Goal: Task Accomplishment & Management: Complete application form

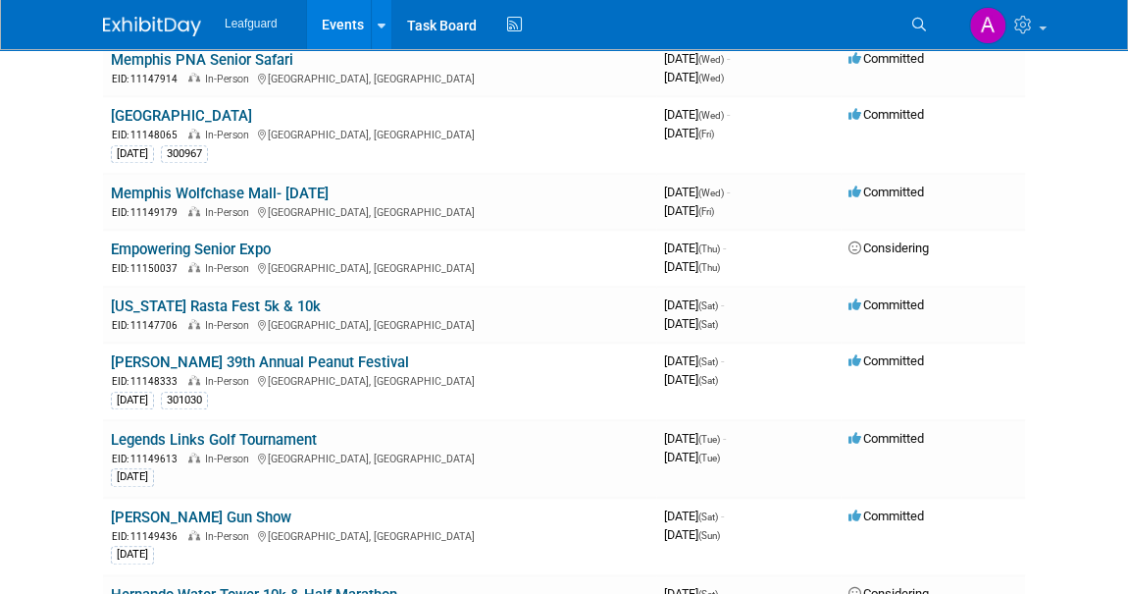
scroll to position [803, 0]
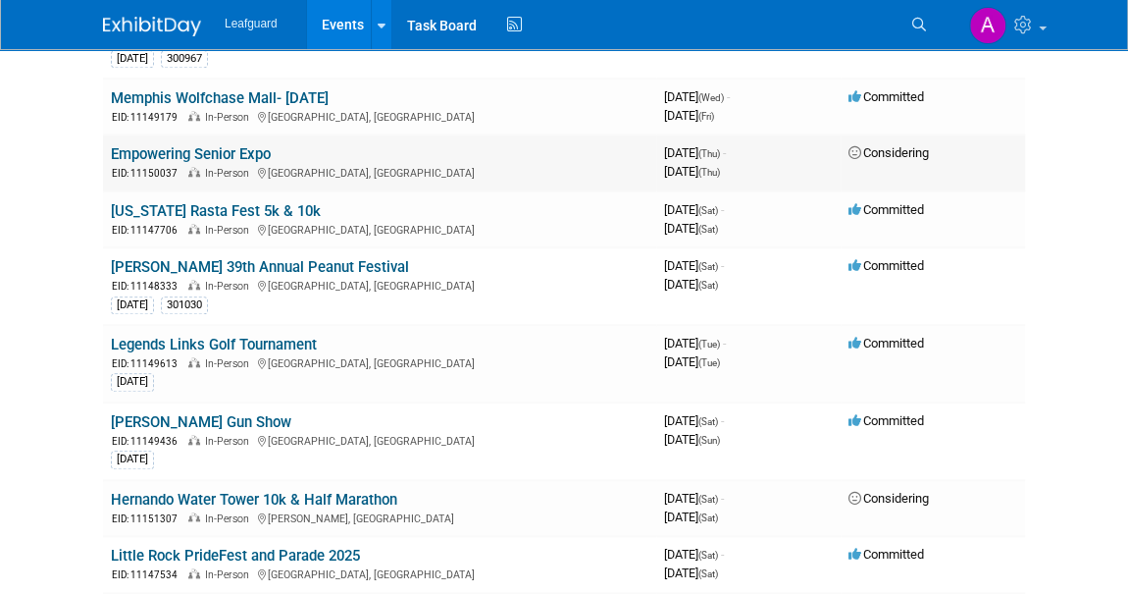
click at [200, 146] on link "Empowering Senior Expo" at bounding box center [191, 154] width 160 height 18
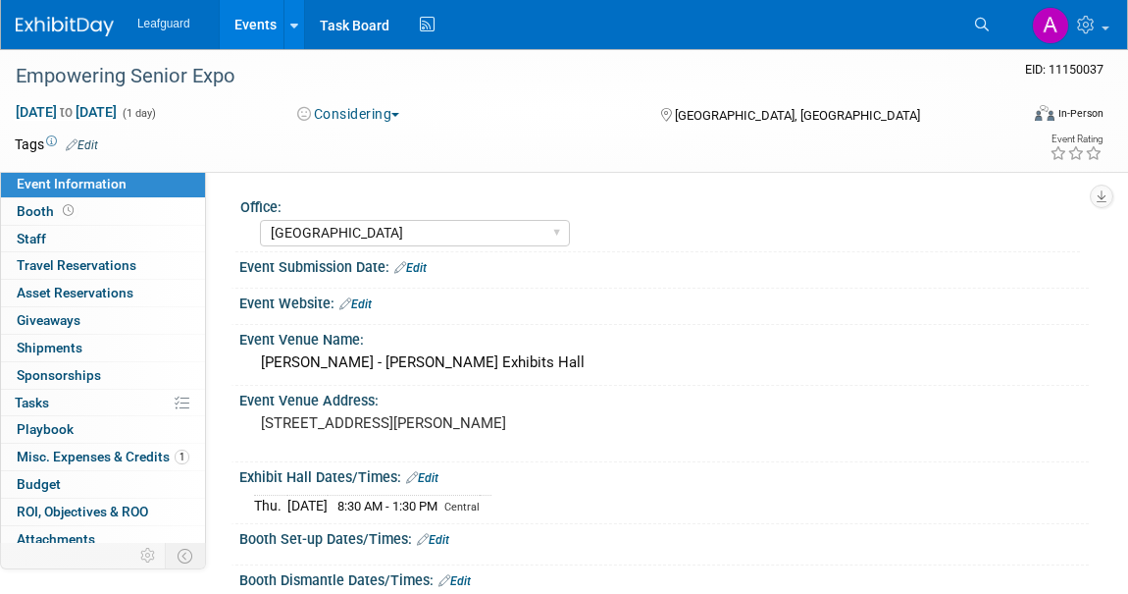
select select "[GEOGRAPHIC_DATA]"
select select "No"
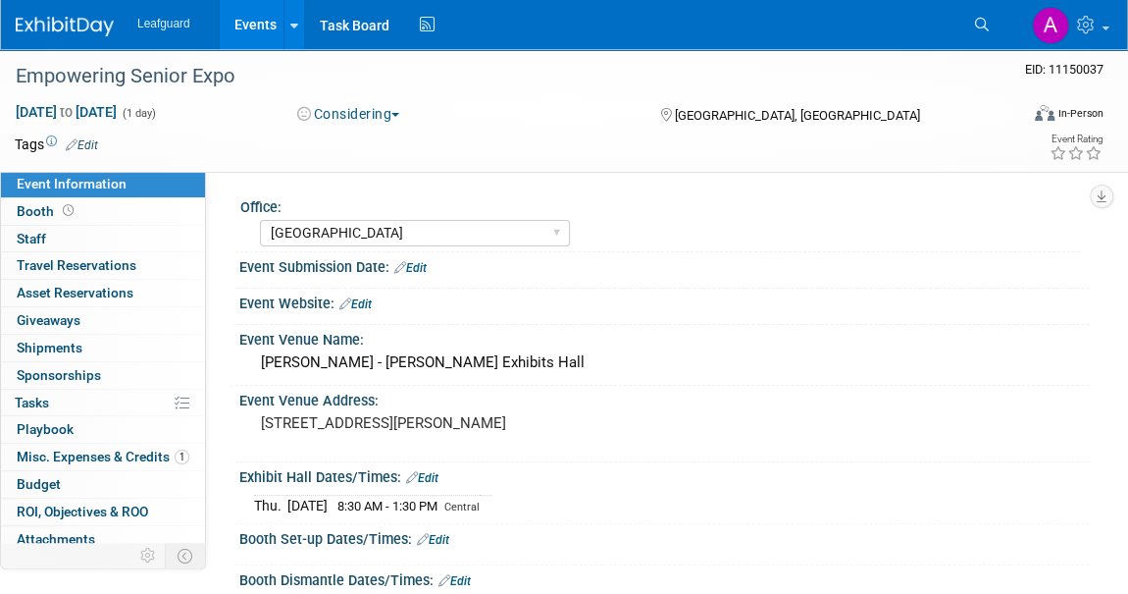
click at [74, 21] on img at bounding box center [65, 27] width 98 height 20
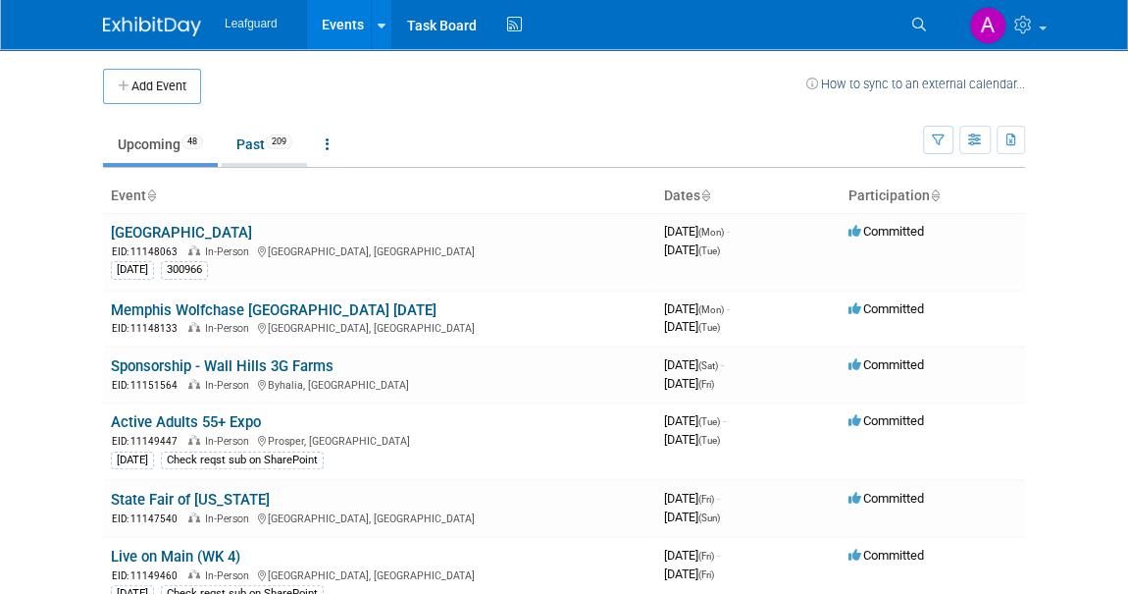
click at [250, 140] on link "Past 209" at bounding box center [264, 144] width 85 height 37
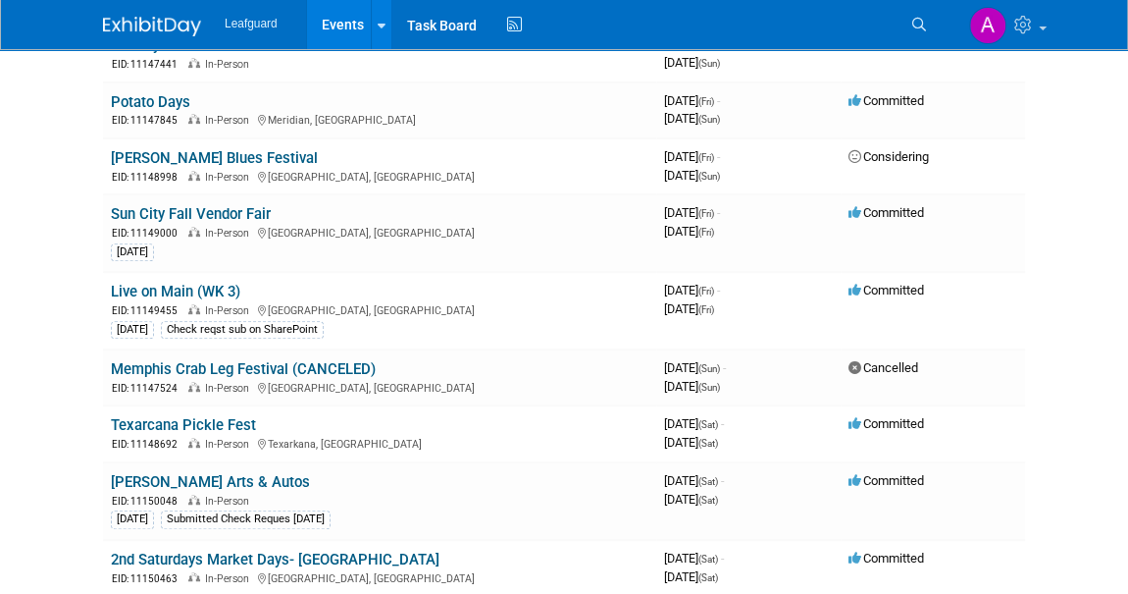
scroll to position [446, 0]
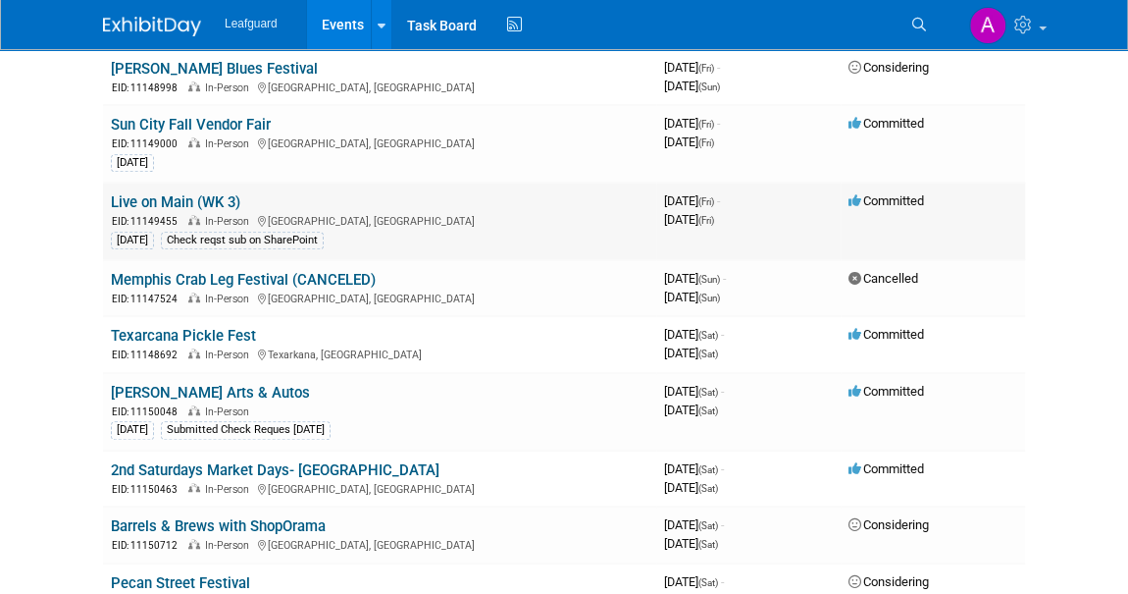
click at [184, 199] on link "Live on Main (WK 3)" at bounding box center [176, 202] width 130 height 18
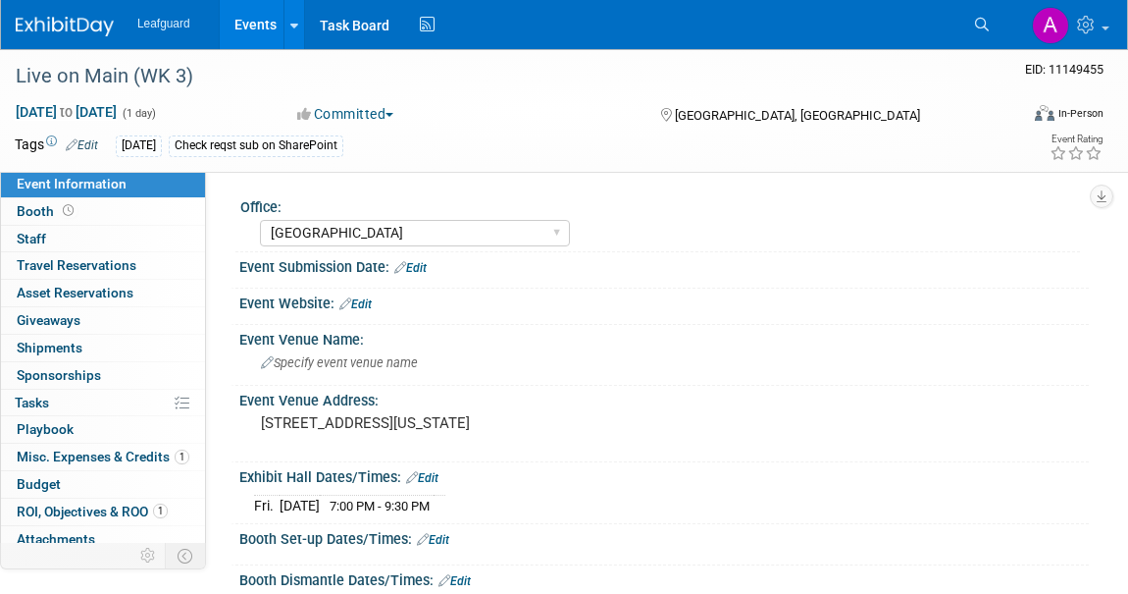
select select "[GEOGRAPHIC_DATA]"
select select "No"
select select "Credit Card"
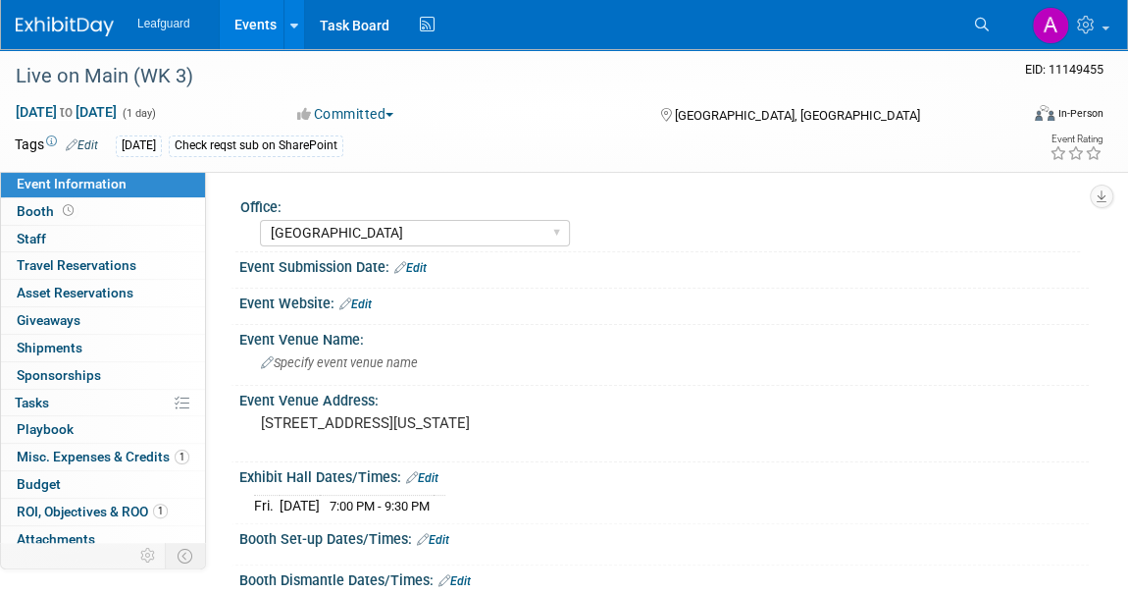
click at [393, 113] on span "button" at bounding box center [390, 115] width 8 height 4
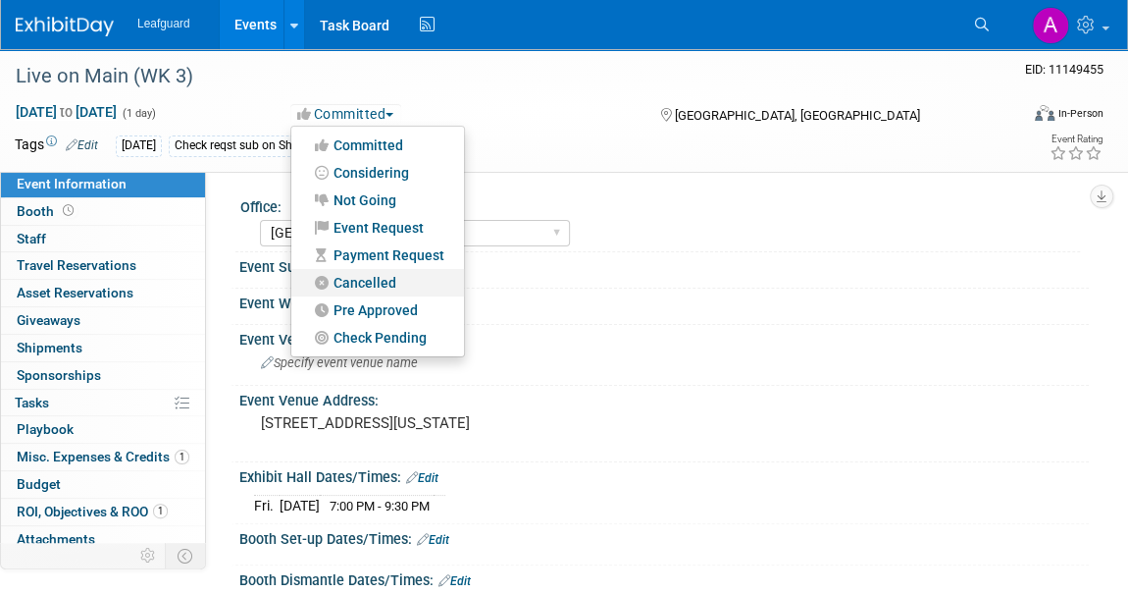
click at [357, 280] on link "Cancelled" at bounding box center [377, 282] width 173 height 27
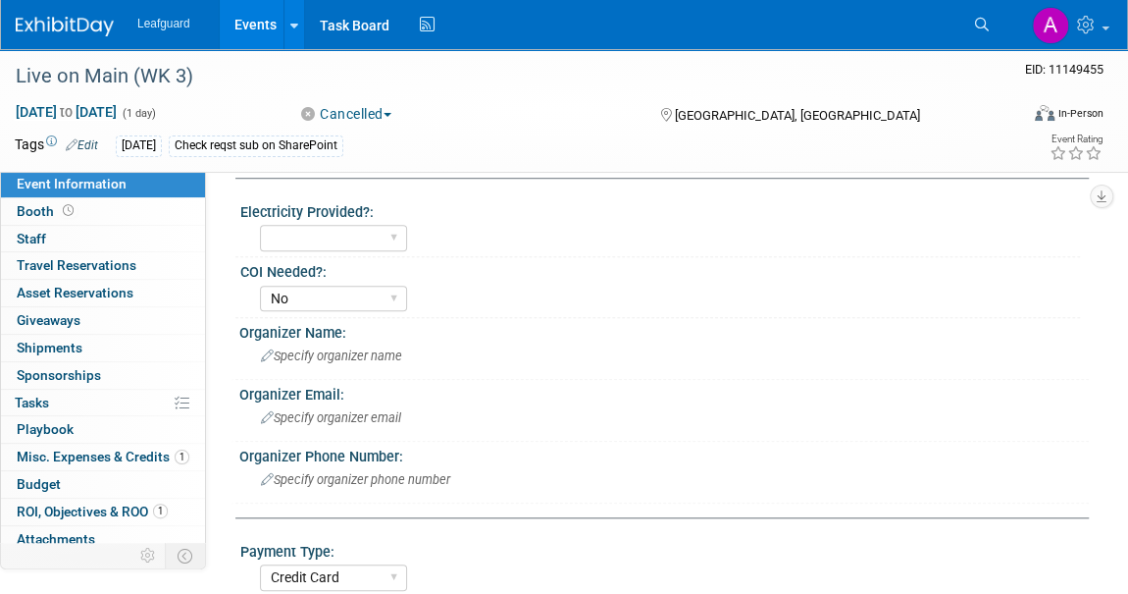
scroll to position [803, 0]
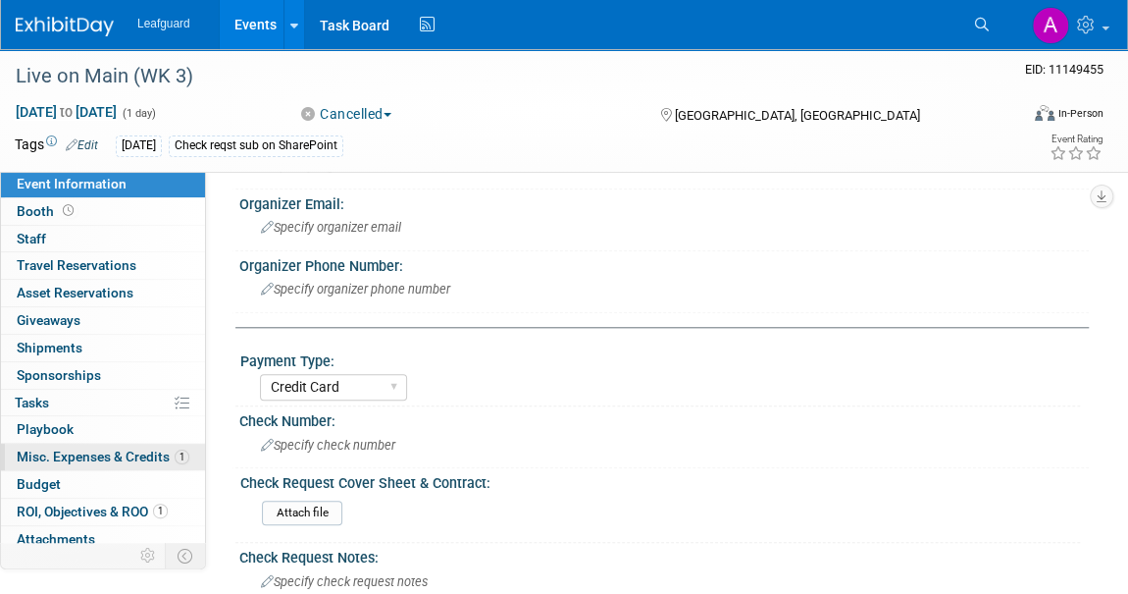
click at [71, 450] on span "Misc. Expenses & Credits 1" at bounding box center [103, 456] width 173 height 16
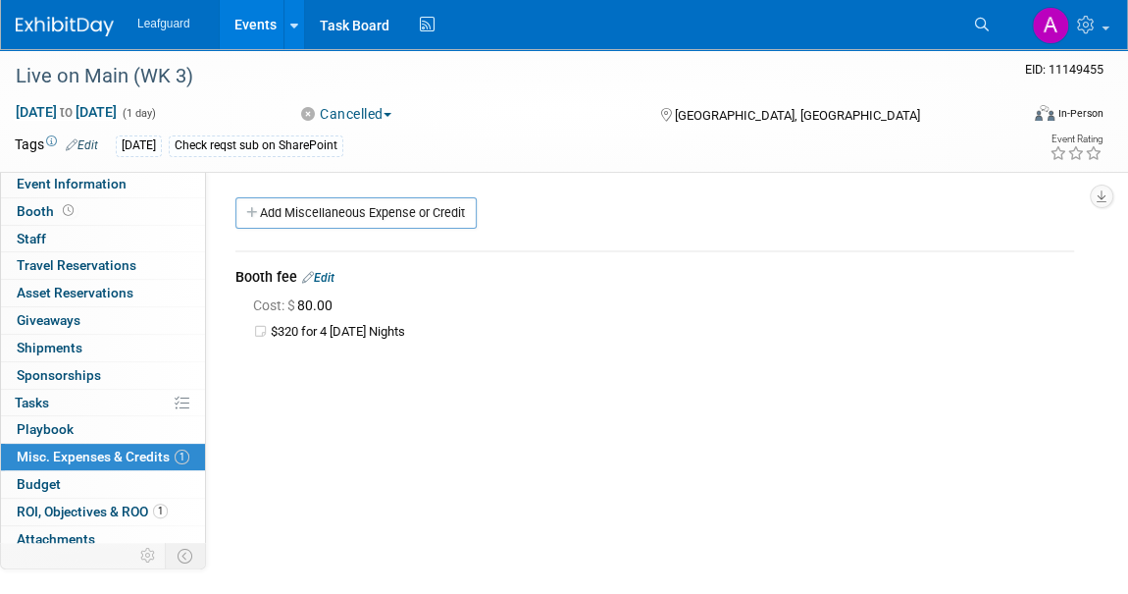
click at [332, 271] on link "Edit" at bounding box center [318, 278] width 32 height 14
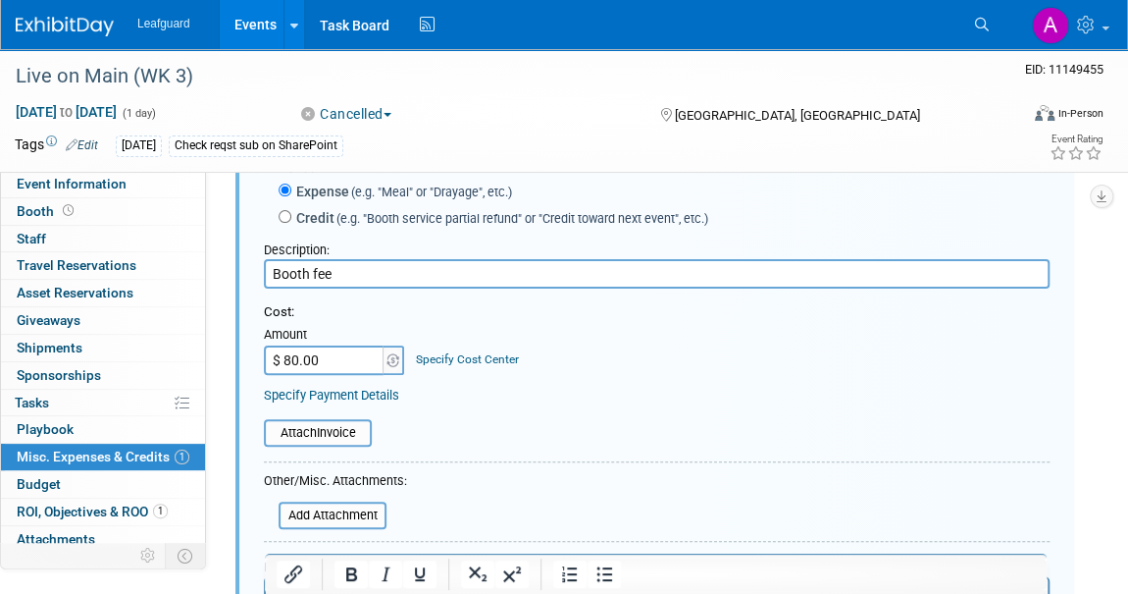
scroll to position [206, 0]
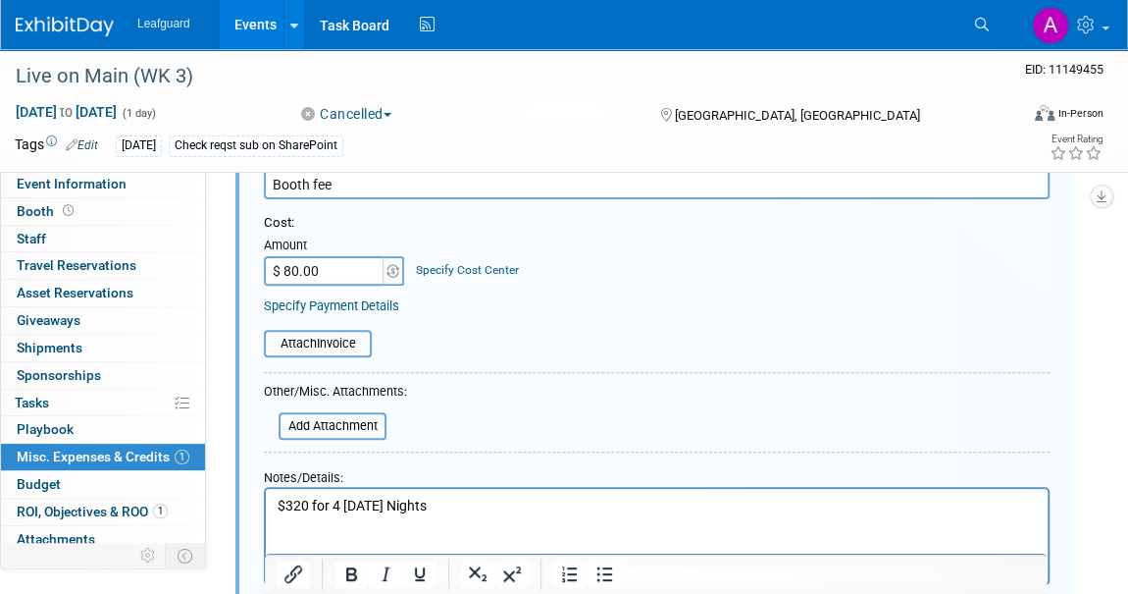
click at [287, 506] on p "$320 for 4 Friday Nights" at bounding box center [658, 507] width 760 height 20
click at [458, 437] on form "Entry type: Expense (e.g. "Meal" or "Drayage", etc.) Credit (e.g. "Booth servic…" at bounding box center [657, 355] width 786 height 579
type input "$ 640.00"
click at [432, 505] on p "$320 for 4 Friday Nights" at bounding box center [658, 507] width 760 height 20
click at [274, 503] on html "$320 for 4 Friday Nights" at bounding box center [657, 502] width 782 height 27
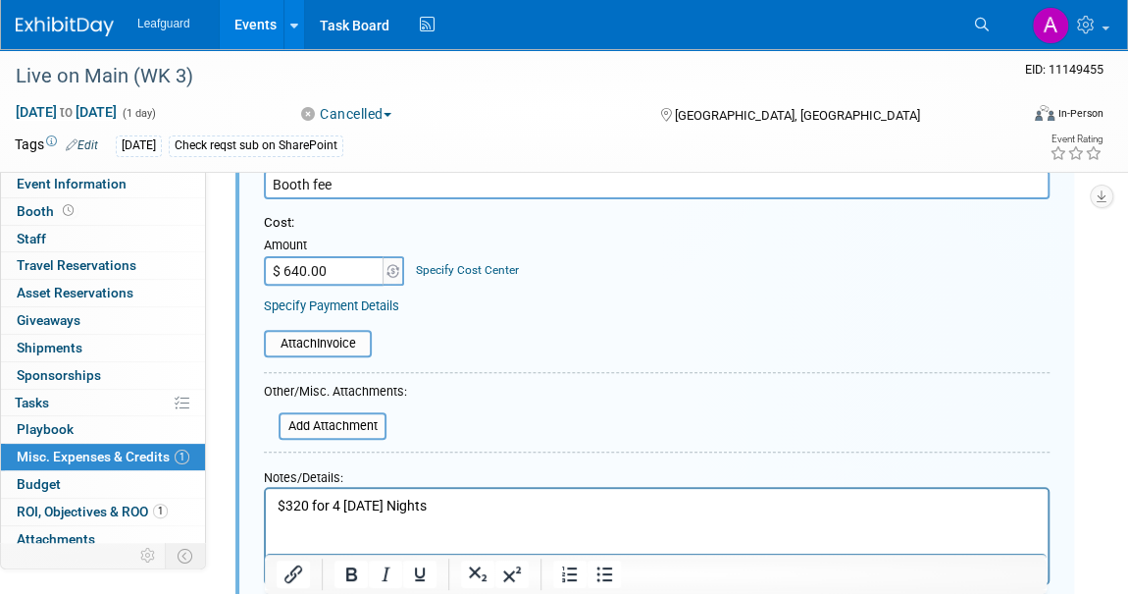
click at [279, 504] on p "$320 for 4 Friday Nights" at bounding box center [658, 507] width 760 height 20
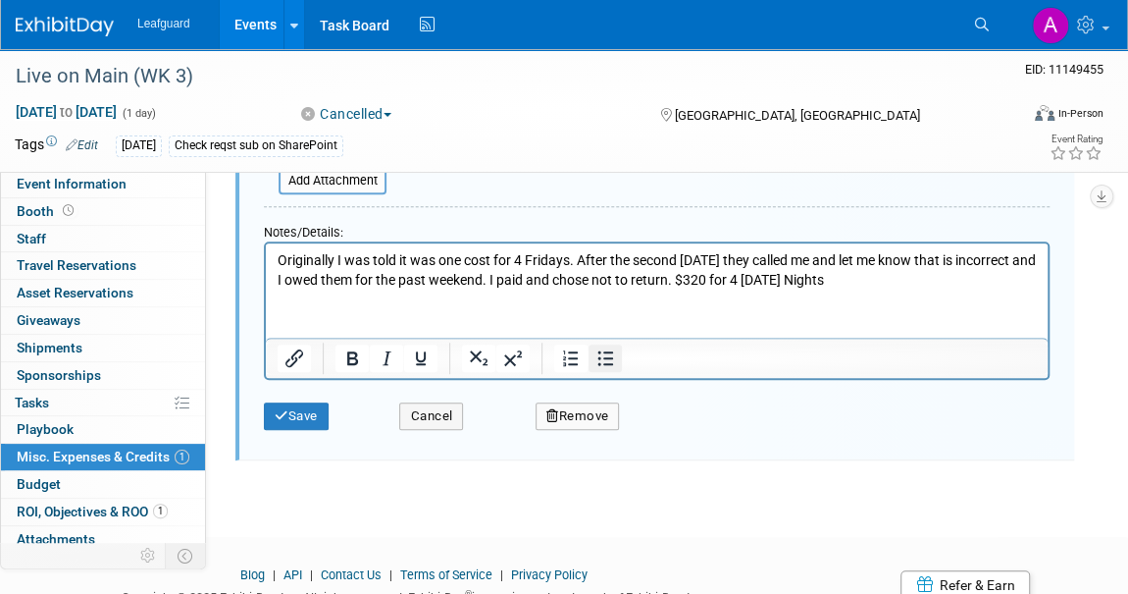
scroll to position [528, 0]
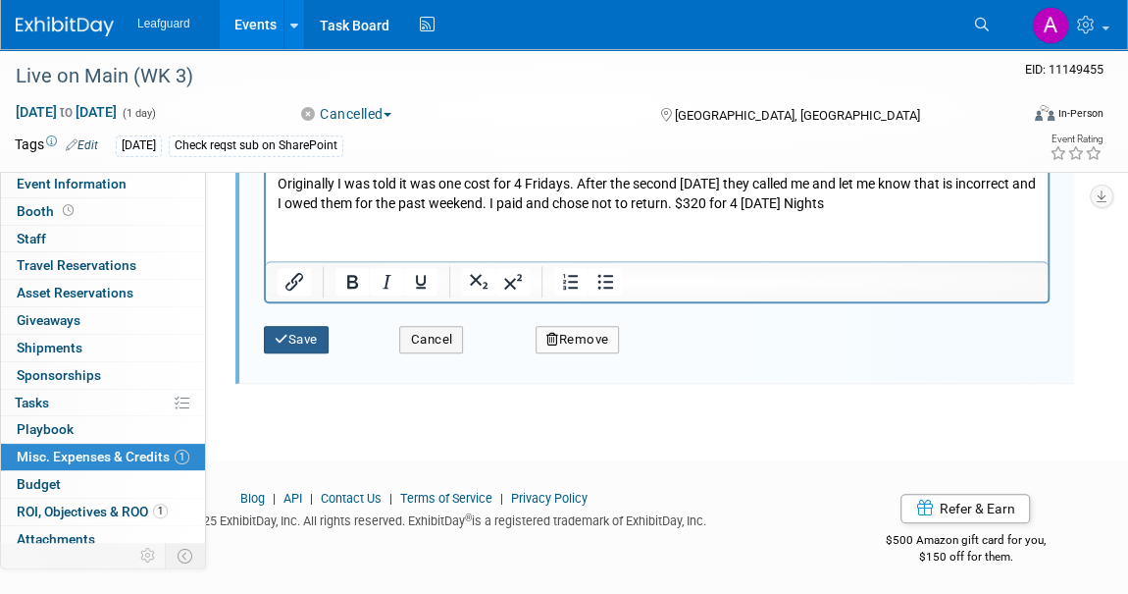
click at [303, 341] on button "Save" at bounding box center [296, 339] width 65 height 27
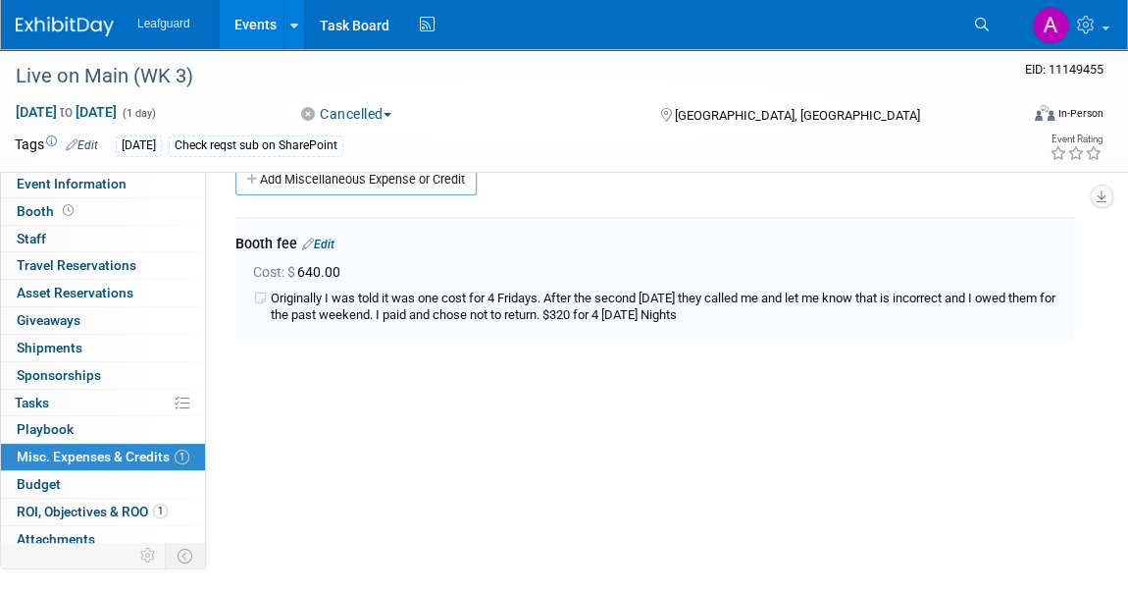
scroll to position [28, 0]
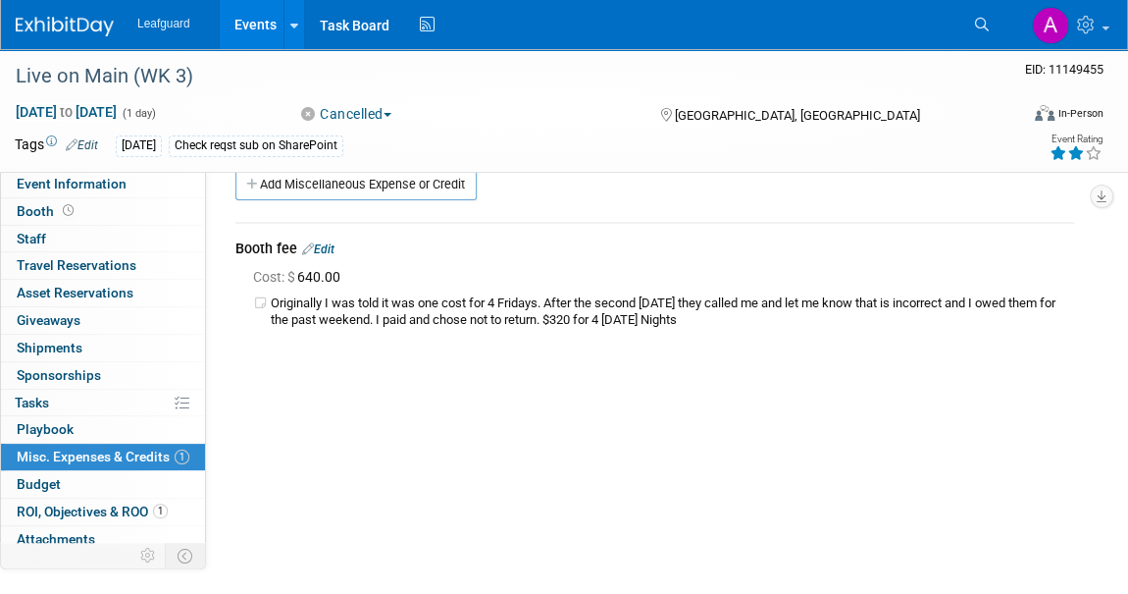
click at [1075, 153] on icon at bounding box center [1077, 153] width 18 height 14
click at [88, 185] on span "Event Information" at bounding box center [72, 184] width 110 height 16
select select "Dallas"
select select "No"
select select "Credit Card"
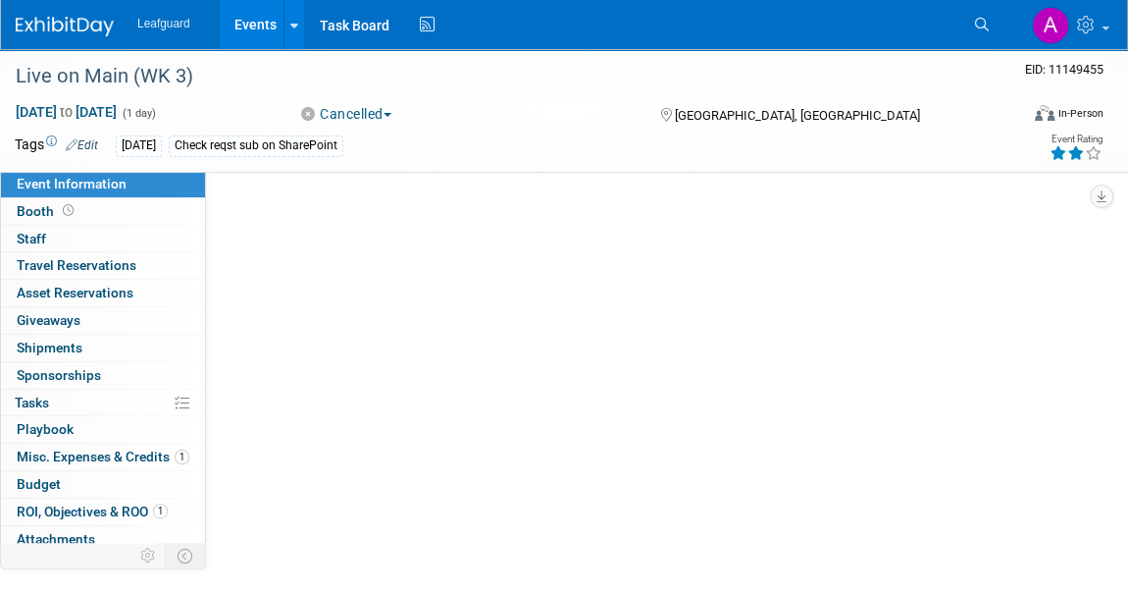
scroll to position [0, 0]
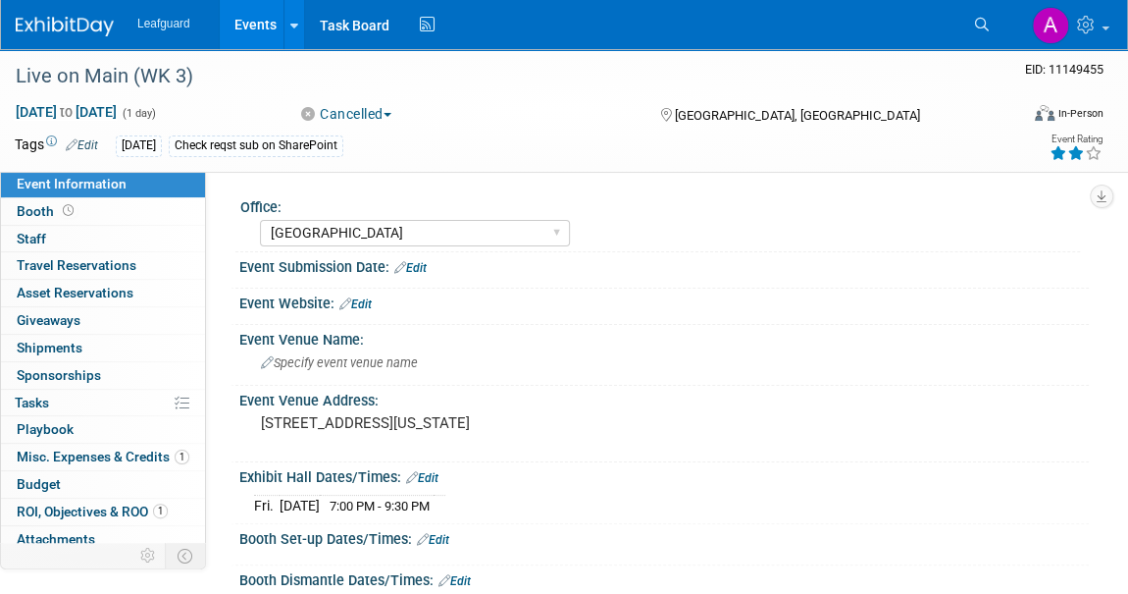
click at [84, 25] on img at bounding box center [65, 27] width 98 height 20
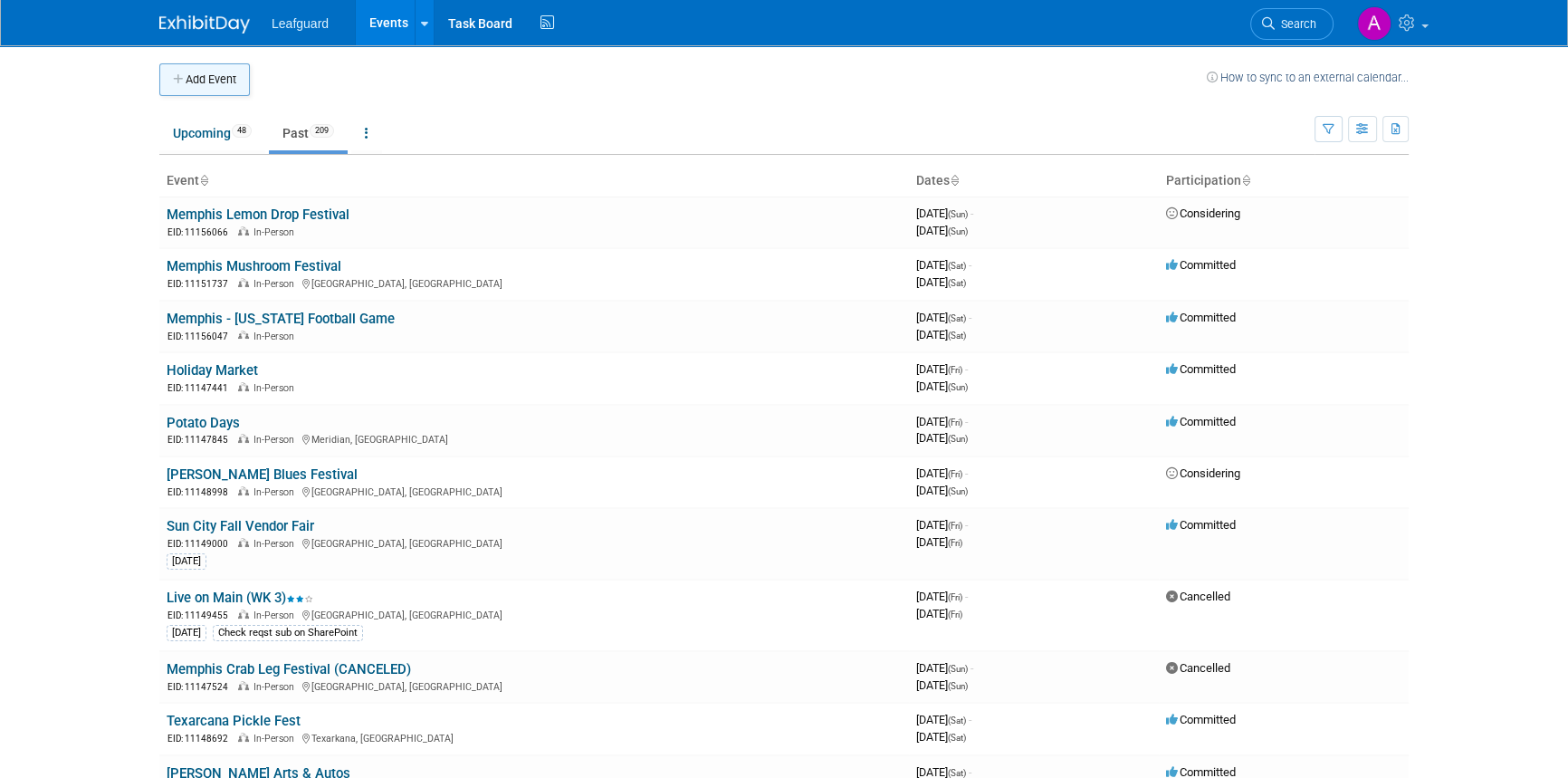
click at [208, 84] on button "Add Event" at bounding box center [205, 79] width 90 height 32
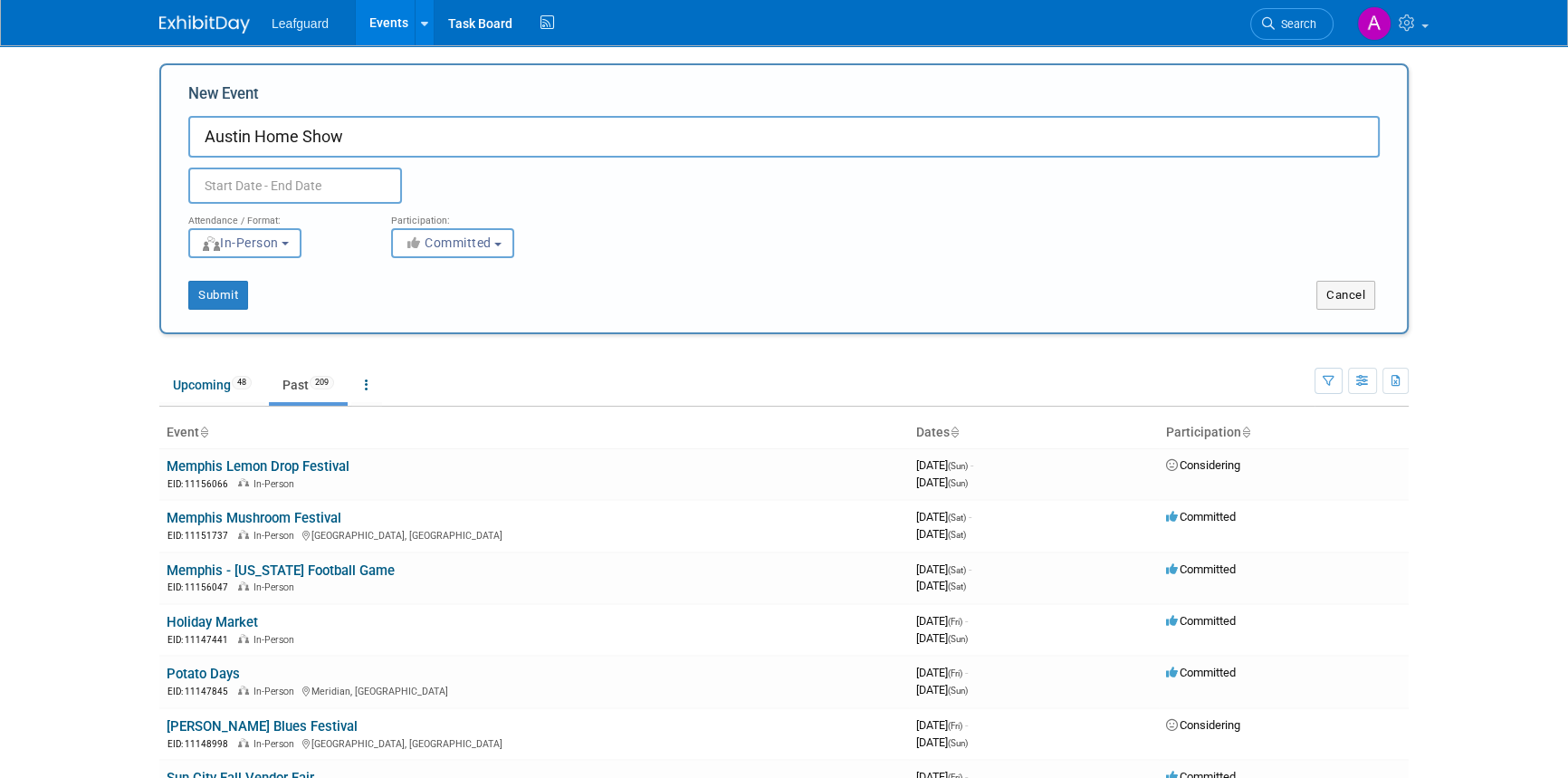
type input "Austin Home Show"
click at [242, 183] on input "text" at bounding box center [295, 186] width 214 height 36
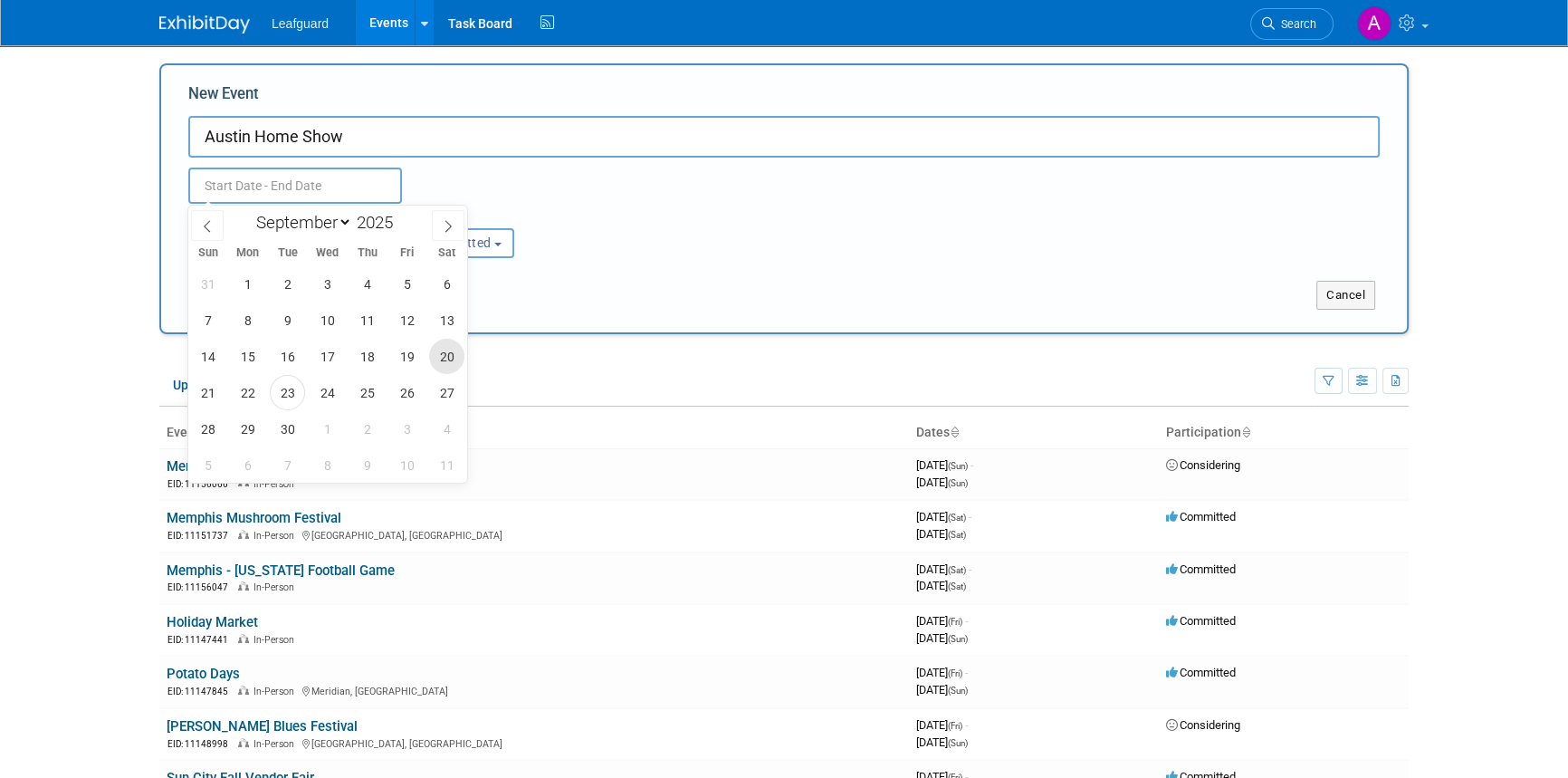
click at [438, 355] on span "20" at bounding box center [446, 356] width 35 height 35
click at [215, 403] on span "21" at bounding box center [208, 392] width 35 height 35
type input "[DATE] to [DATE]"
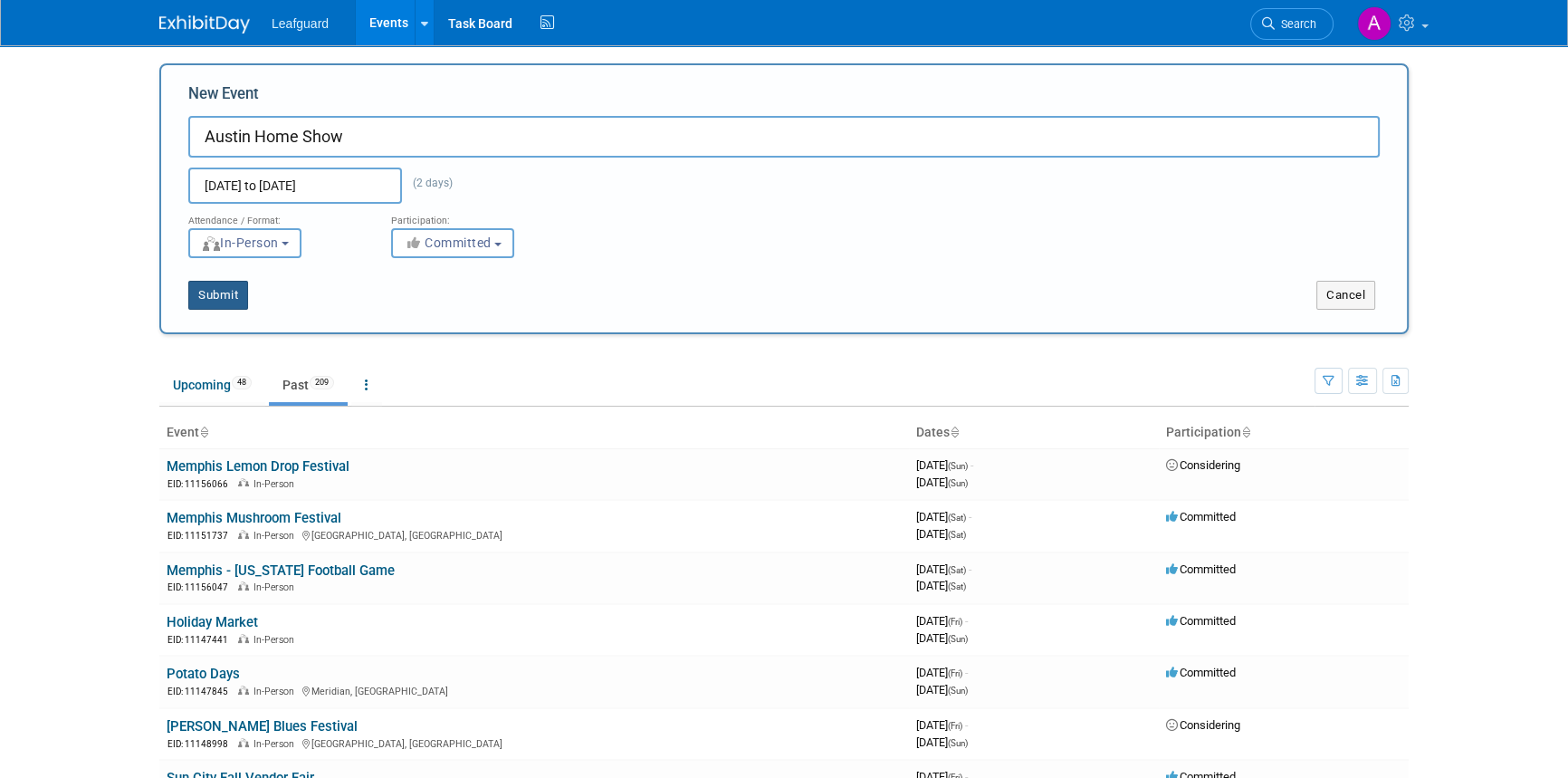
click at [219, 298] on button "Submit" at bounding box center [218, 294] width 60 height 29
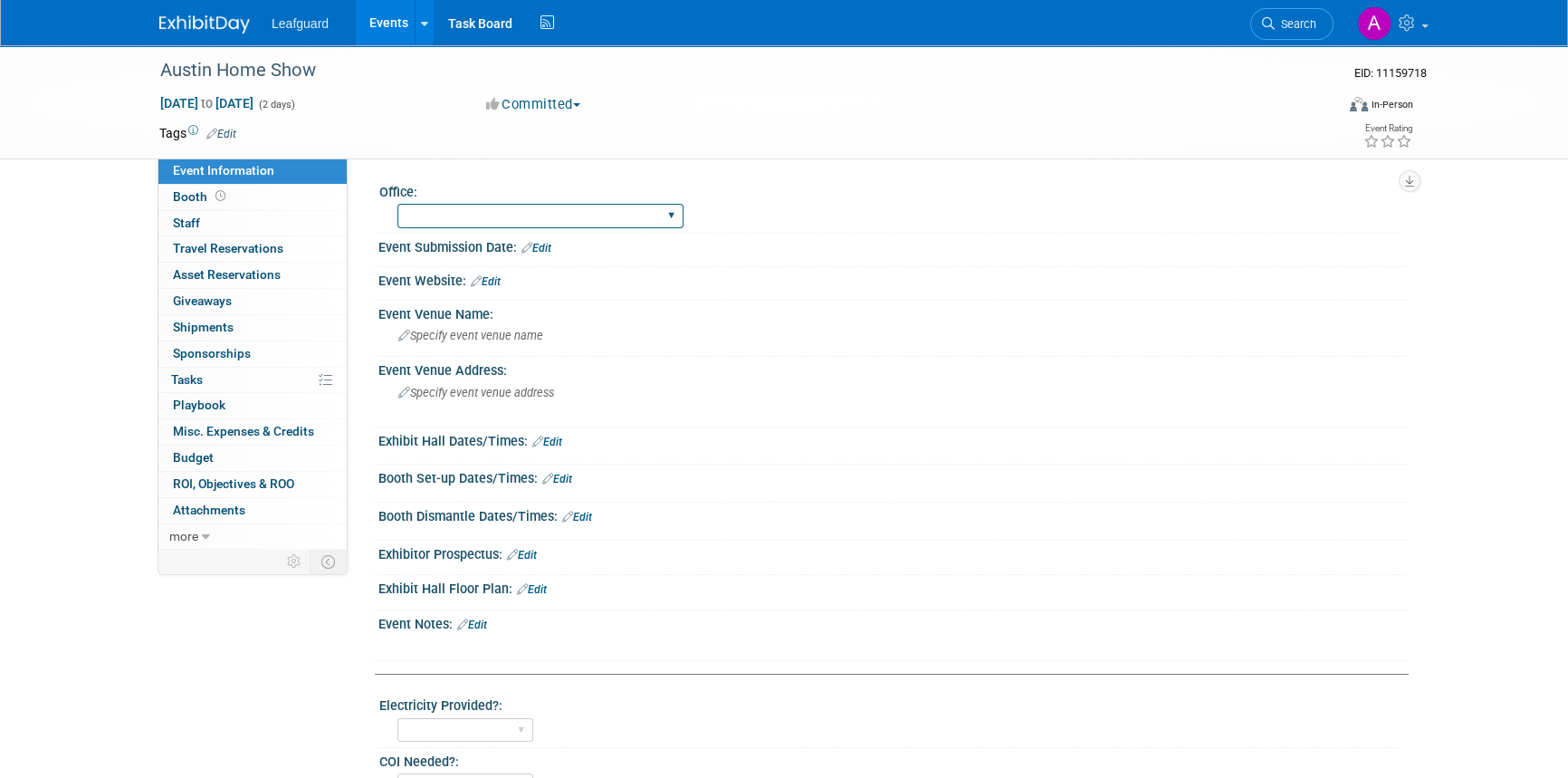
click at [439, 221] on select "Albany Arkansas Austin Birmingham Charlotte Chicago Cleveland Colorado Columbia…" at bounding box center [540, 216] width 286 height 24
select select "Austin"
click at [398, 204] on select "Albany Arkansas Austin Birmingham Charlotte Chicago Cleveland Colorado Columbia…" at bounding box center [540, 216] width 286 height 24
click at [217, 429] on span "Misc. Expenses & Credits 0" at bounding box center [243, 431] width 141 height 15
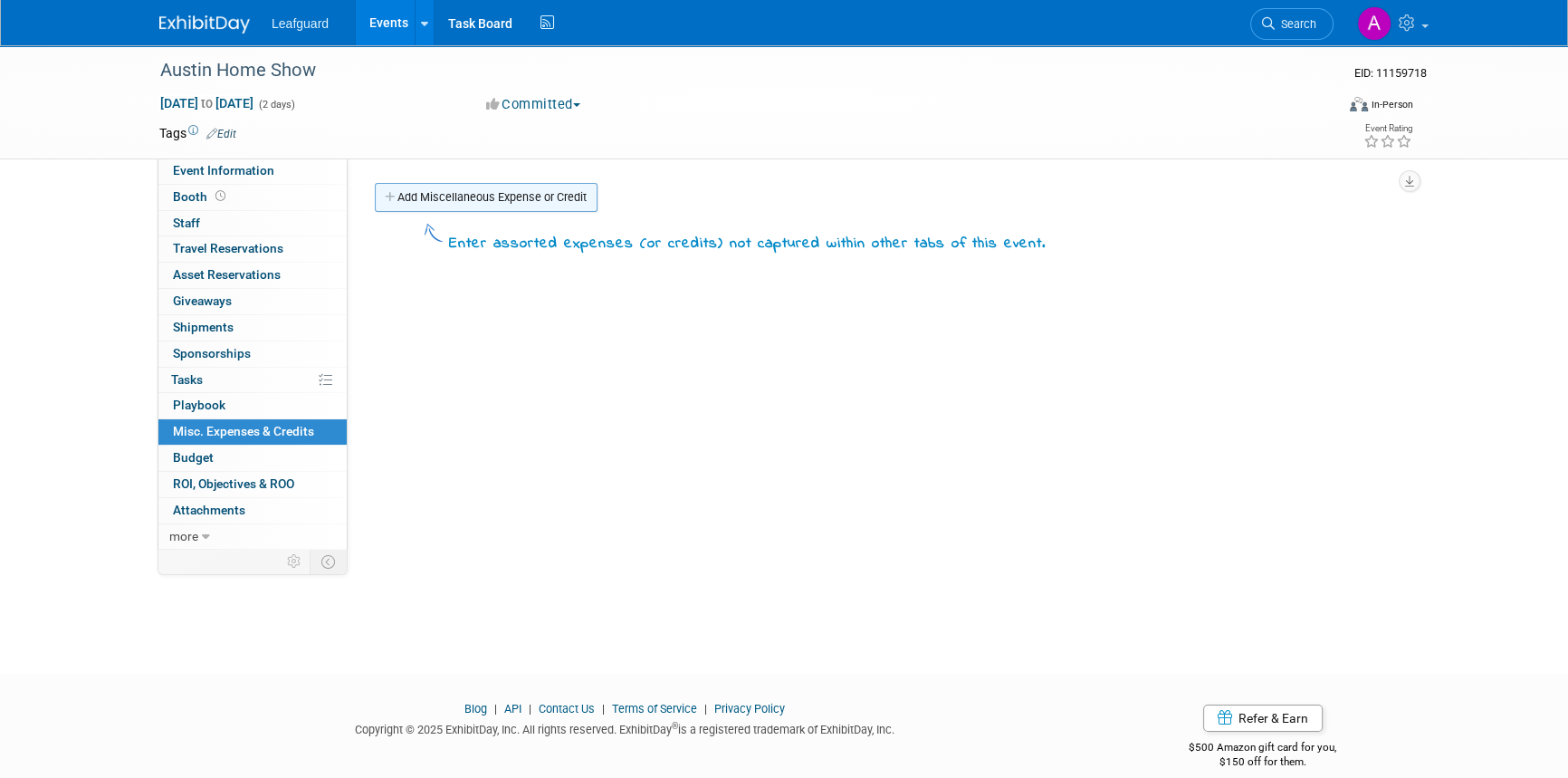
click at [457, 191] on link "Add Miscellaneous Expense or Credit" at bounding box center [485, 197] width 222 height 29
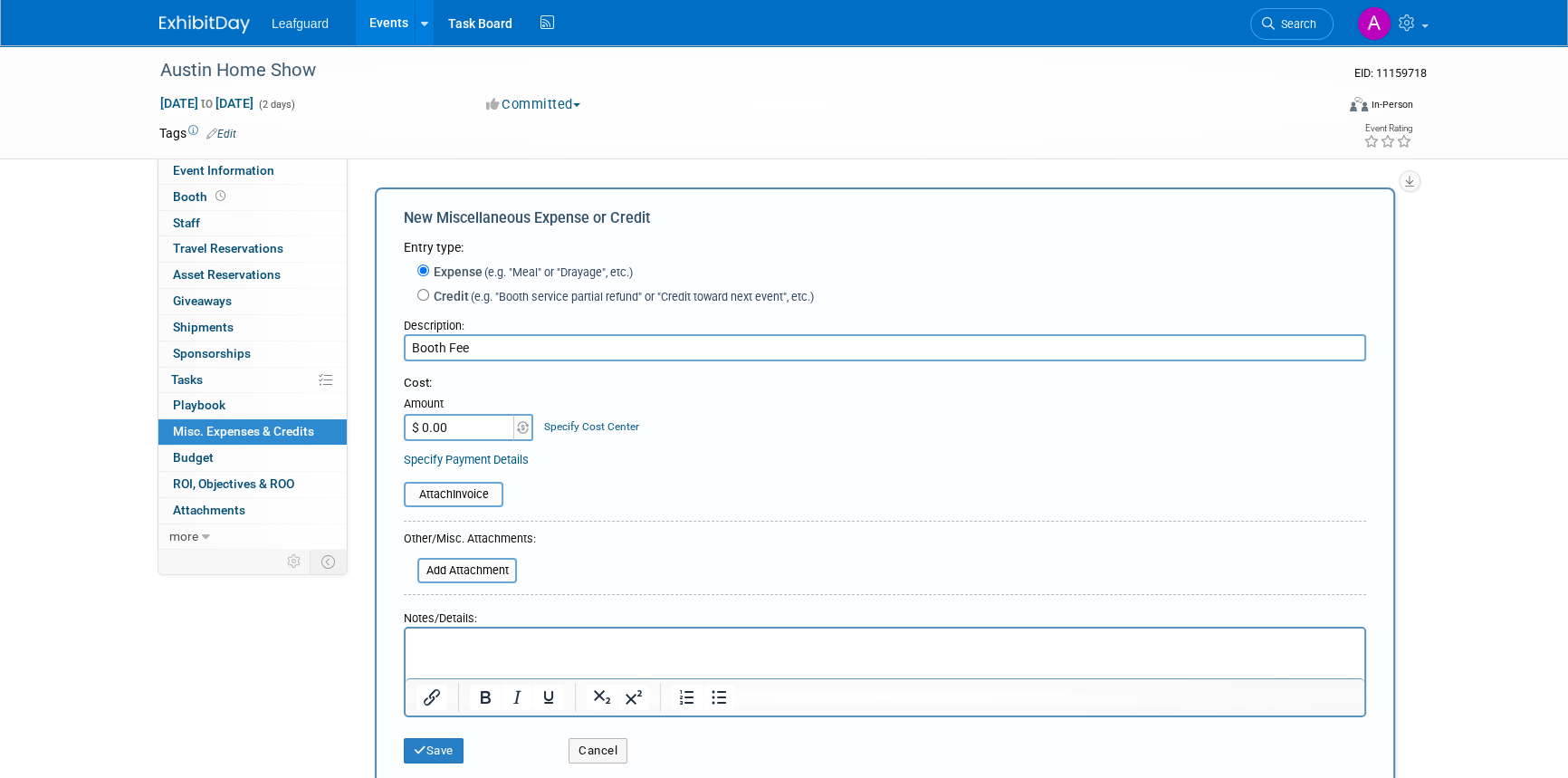
type input "Booth Fee"
click at [456, 434] on input "$ 0.00" at bounding box center [460, 426] width 113 height 27
type input "$ 1,945.00"
click at [437, 755] on button "Save" at bounding box center [434, 750] width 60 height 25
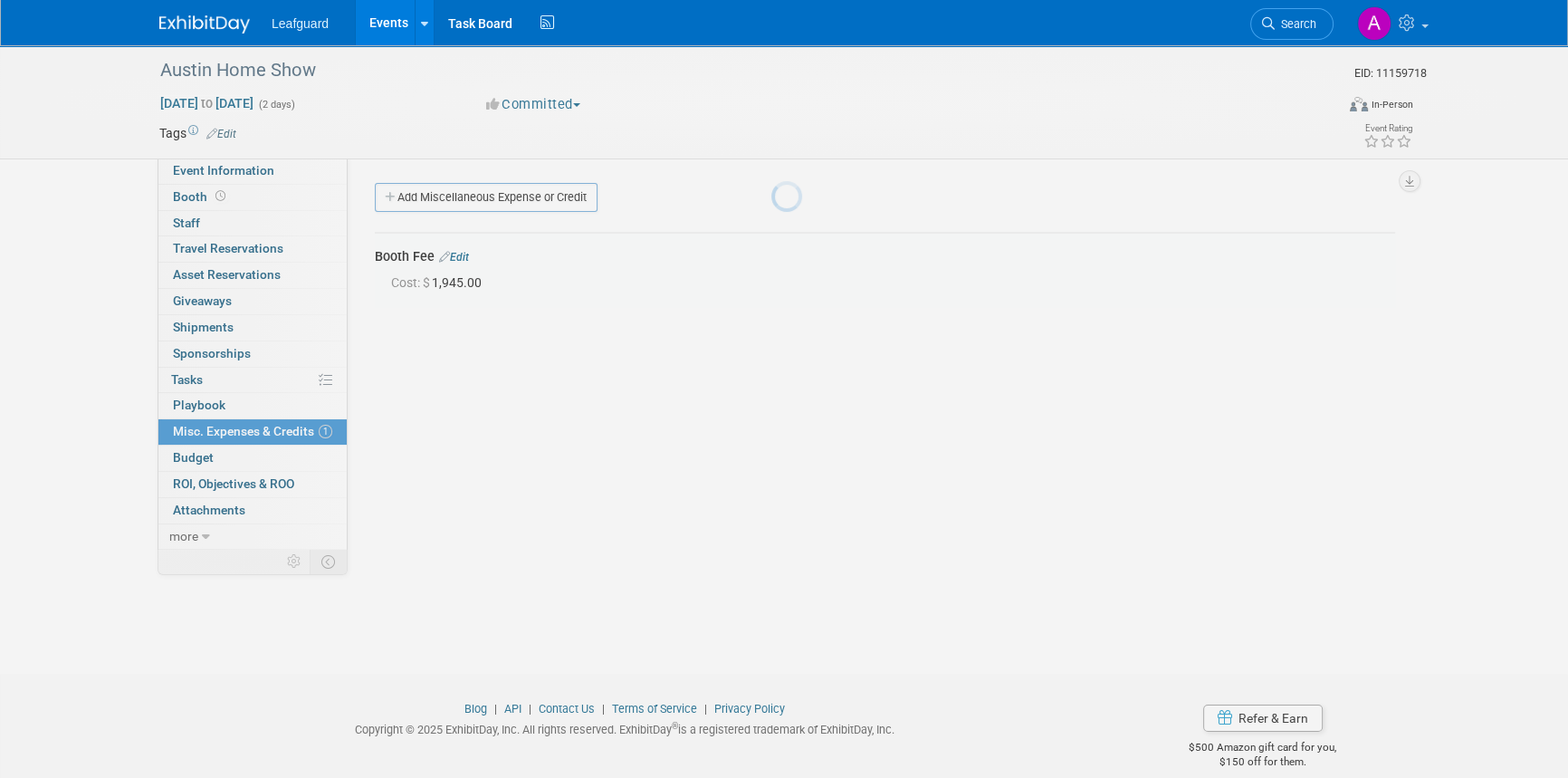
scroll to position [22, 0]
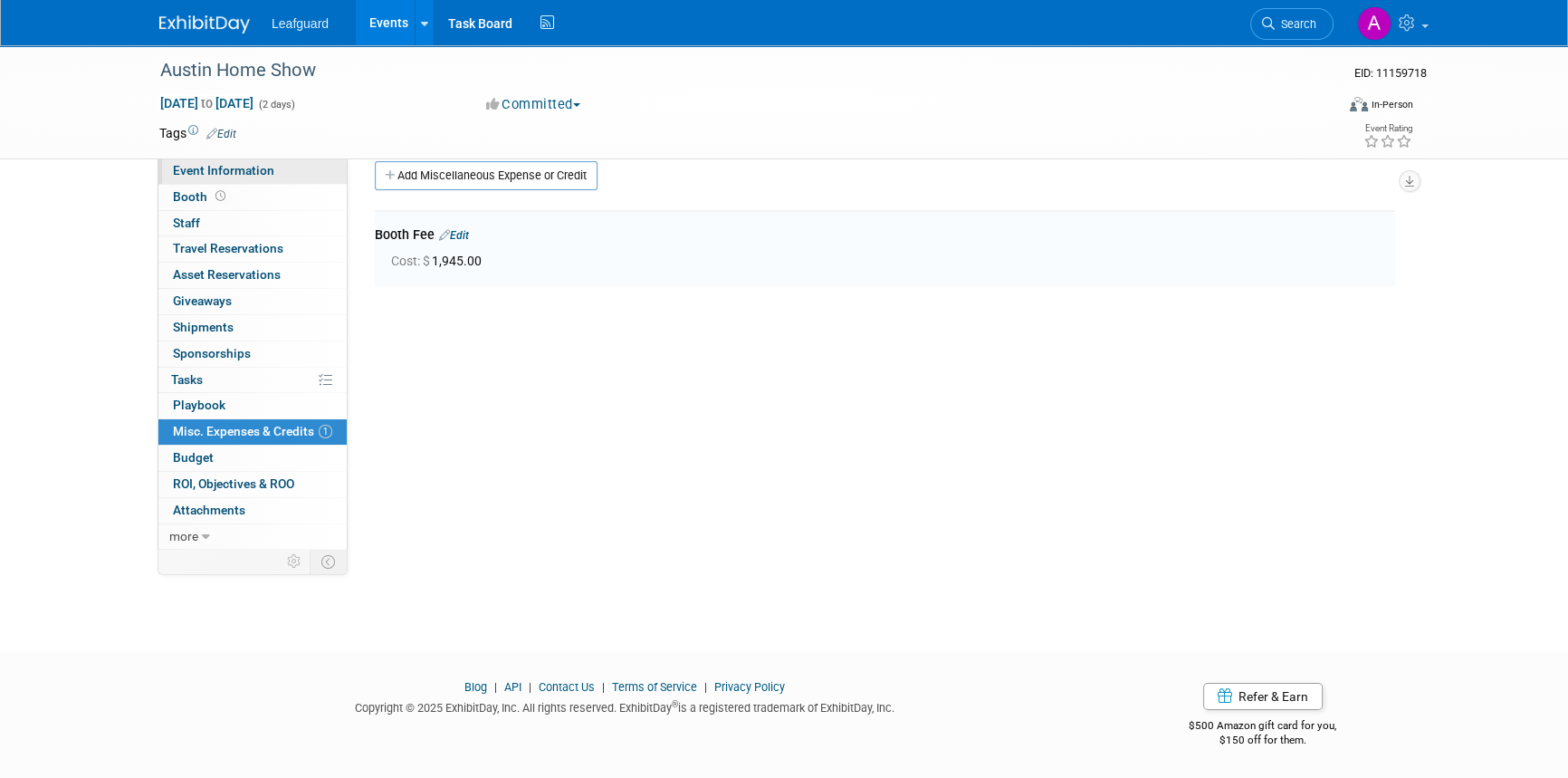
click at [241, 178] on link "Event Information" at bounding box center [253, 171] width 188 height 25
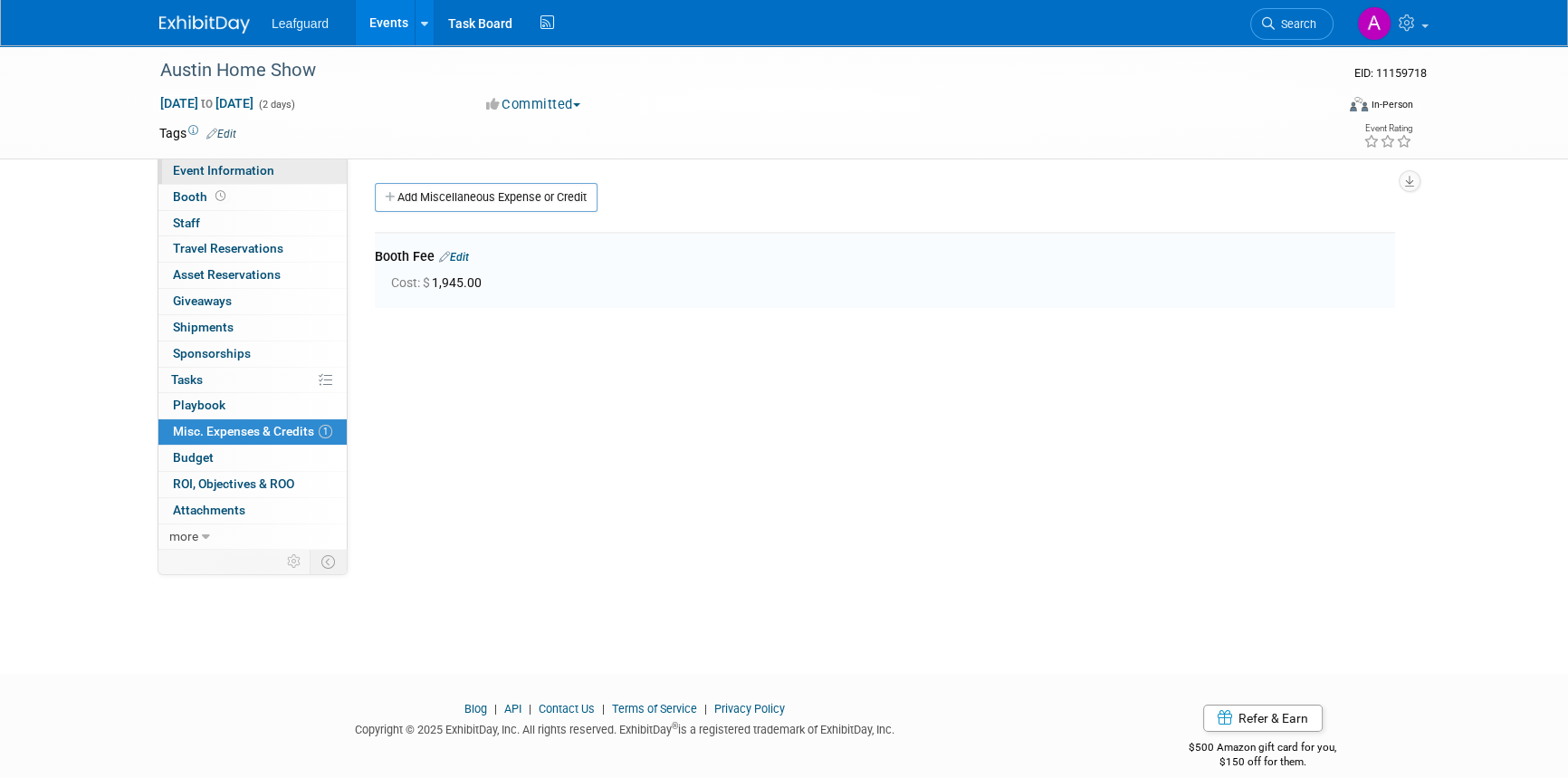
select select "Austin"
